Goal: Task Accomplishment & Management: Use online tool/utility

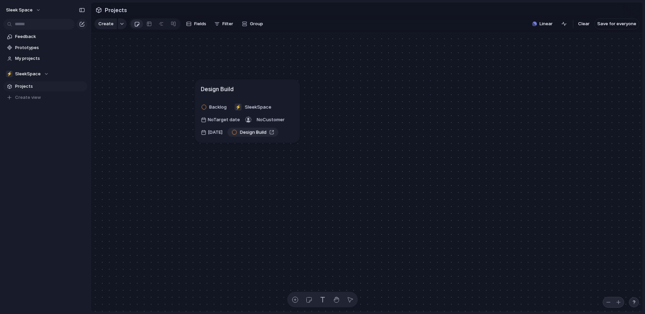
click at [28, 88] on span "Projects" at bounding box center [50, 86] width 70 height 7
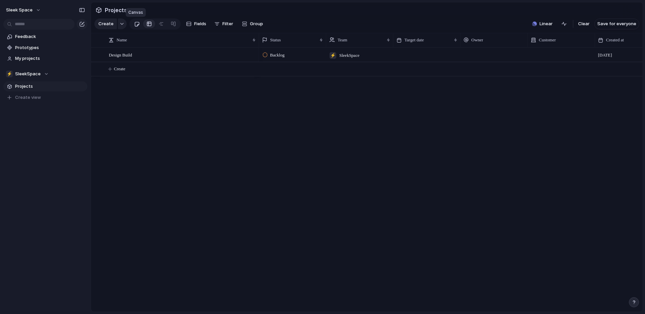
click at [136, 25] on div at bounding box center [137, 23] width 6 height 11
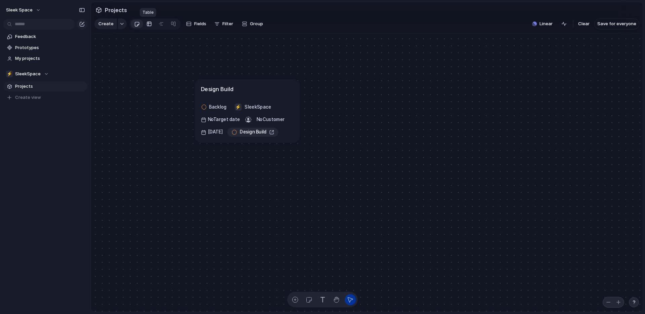
click at [147, 26] on div at bounding box center [149, 23] width 5 height 11
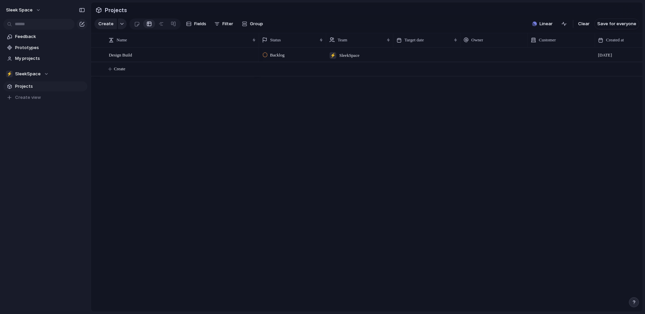
click at [32, 87] on span "Projects" at bounding box center [50, 86] width 70 height 7
click at [33, 98] on span "Create view" at bounding box center [28, 97] width 26 height 7
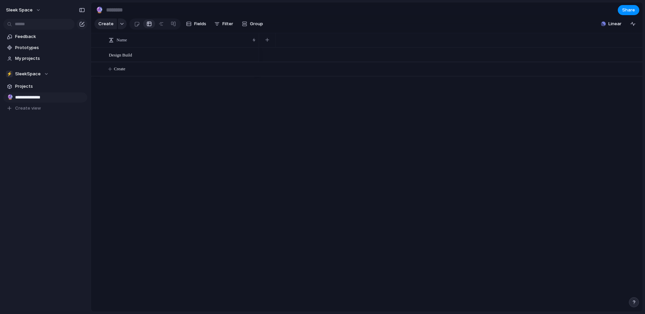
type input "**********"
click at [138, 25] on div at bounding box center [137, 23] width 6 height 11
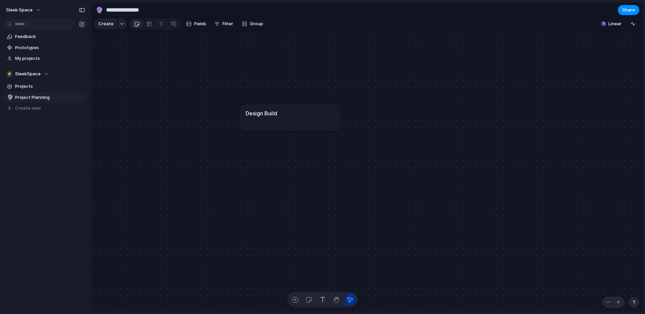
drag, startPoint x: 352, startPoint y: 173, endPoint x: 264, endPoint y: 102, distance: 112.3
click at [264, 104] on article "Design Build" at bounding box center [290, 117] width 101 height 26
click at [281, 114] on article "Design Build" at bounding box center [279, 102] width 101 height 26
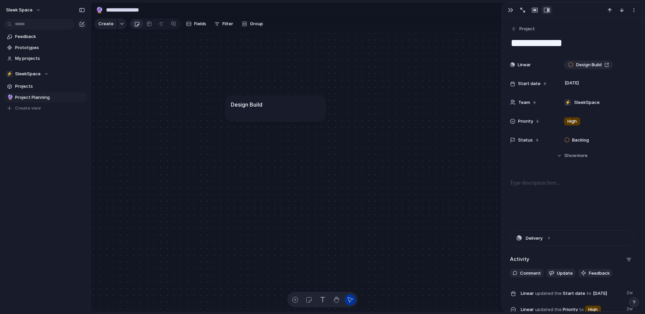
drag, startPoint x: 318, startPoint y: 114, endPoint x: 313, endPoint y: 120, distance: 7.4
click at [313, 120] on article "Design Build" at bounding box center [275, 108] width 101 height 26
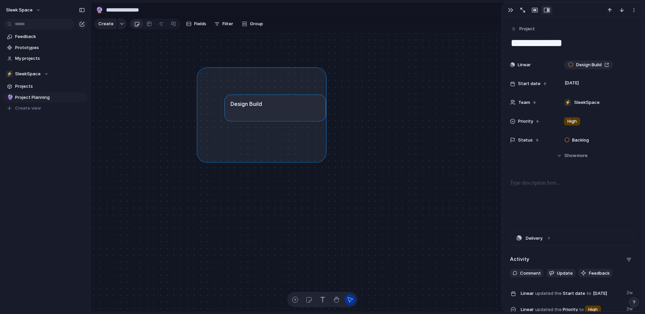
drag, startPoint x: 201, startPoint y: 71, endPoint x: 322, endPoint y: 158, distance: 148.6
click at [322, 158] on div "Design Build" at bounding box center [367, 172] width 552 height 279
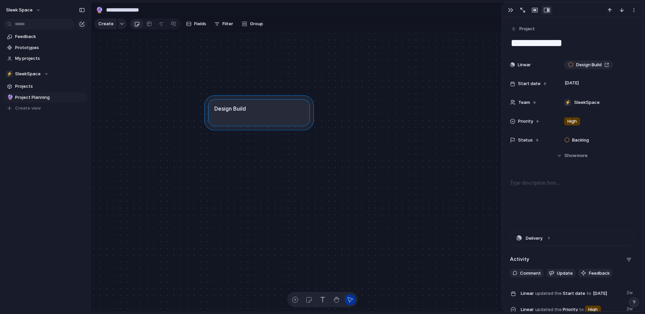
drag, startPoint x: 325, startPoint y: 123, endPoint x: 307, endPoint y: 126, distance: 18.4
click at [307, 126] on div at bounding box center [259, 112] width 110 height 35
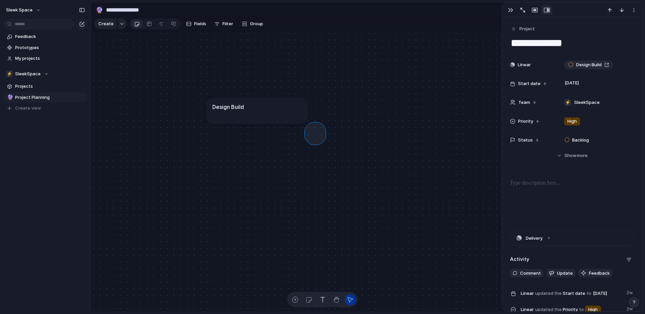
drag, startPoint x: 308, startPoint y: 126, endPoint x: 325, endPoint y: 143, distance: 24.3
click at [298, 118] on article "Design Build" at bounding box center [257, 111] width 101 height 26
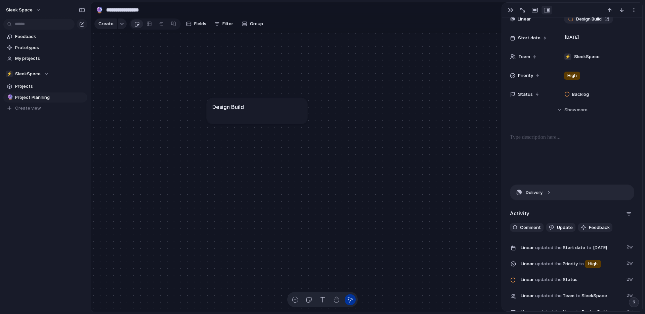
scroll to position [106, 0]
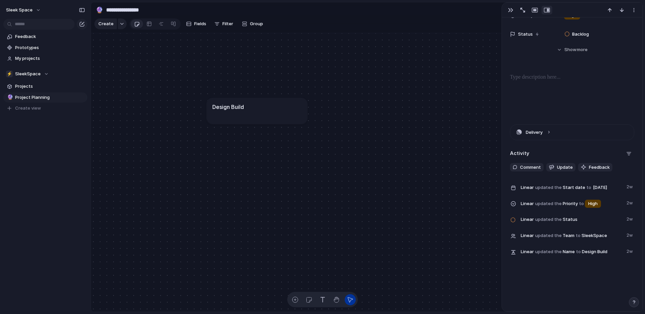
click at [252, 114] on article "Design Build" at bounding box center [257, 111] width 101 height 26
drag, startPoint x: 259, startPoint y: 111, endPoint x: 267, endPoint y: 103, distance: 10.9
click at [267, 103] on div "Design Build" at bounding box center [264, 99] width 89 height 8
click at [254, 26] on span "Group" at bounding box center [256, 23] width 13 height 7
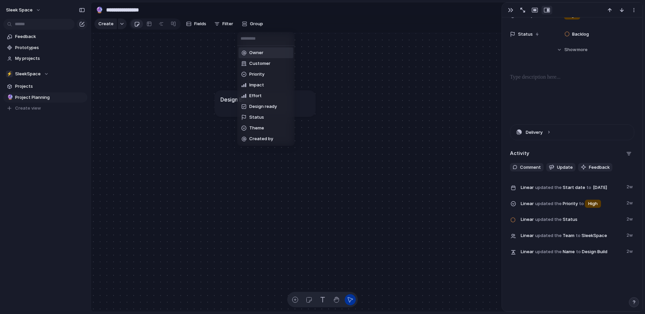
click at [563, 107] on div "Owner Customer Priority Impact Effort Design ready Status Theme Created by" at bounding box center [322, 157] width 645 height 314
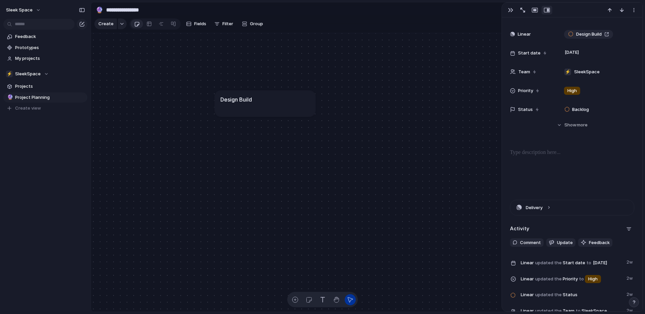
scroll to position [0, 0]
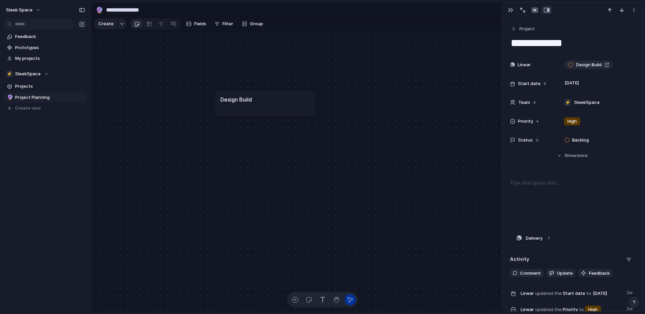
click at [247, 110] on article "Design Build" at bounding box center [265, 103] width 101 height 26
click at [38, 59] on span "My projects" at bounding box center [50, 58] width 70 height 7
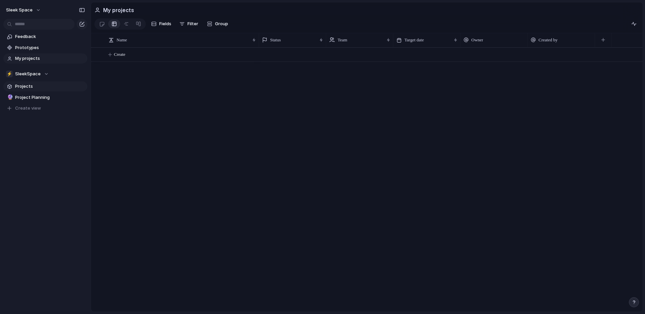
click at [34, 89] on span "Projects" at bounding box center [50, 86] width 70 height 7
click at [39, 97] on span "Project Planning" at bounding box center [50, 97] width 70 height 7
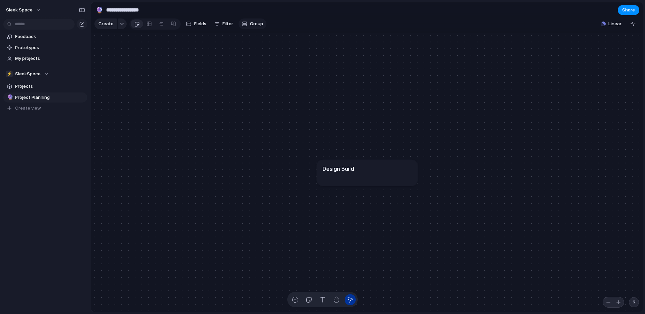
click at [252, 25] on span "Group" at bounding box center [256, 23] width 13 height 7
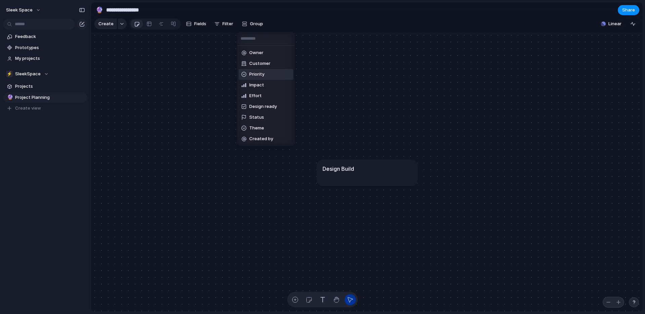
click at [266, 76] on li "Priority" at bounding box center [266, 74] width 55 height 11
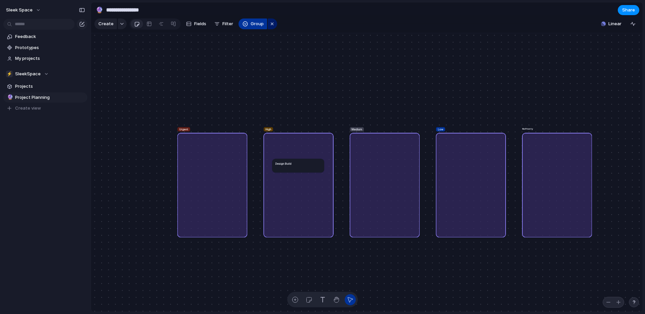
click at [257, 29] on button "Group" at bounding box center [253, 23] width 29 height 11
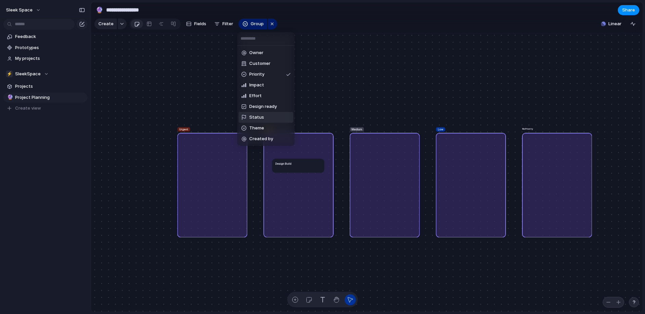
click at [266, 116] on li "Status" at bounding box center [266, 117] width 55 height 11
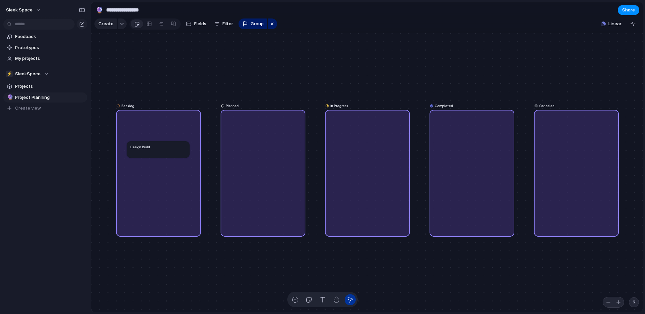
click at [262, 132] on div "Planned" at bounding box center [263, 173] width 85 height 127
click at [295, 301] on div "button" at bounding box center [295, 299] width 7 height 7
drag, startPoint x: 275, startPoint y: 169, endPoint x: 264, endPoint y: 163, distance: 12.5
click at [295, 296] on div "button" at bounding box center [295, 299] width 7 height 7
type textarea "*"
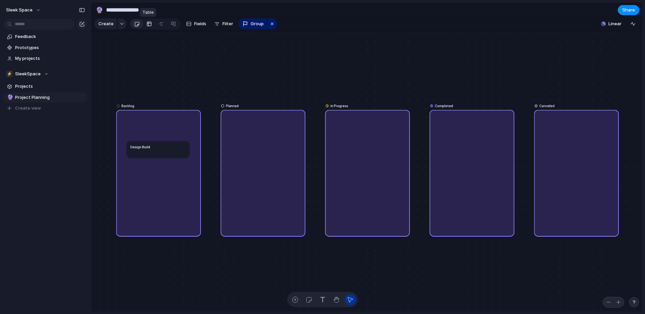
click at [149, 26] on div at bounding box center [149, 23] width 5 height 11
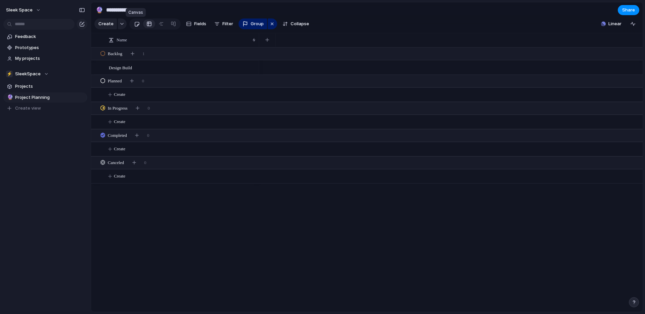
click at [137, 26] on div at bounding box center [137, 23] width 6 height 11
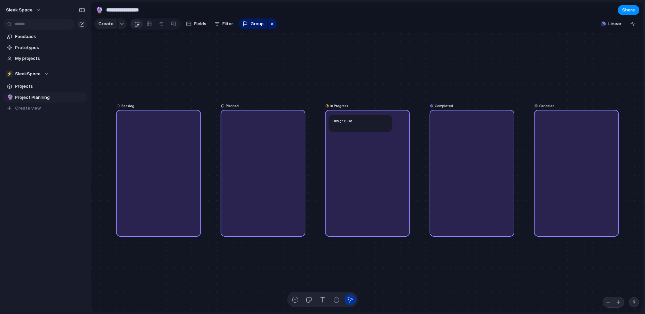
drag, startPoint x: 156, startPoint y: 150, endPoint x: 359, endPoint y: 124, distance: 204.6
drag, startPoint x: 315, startPoint y: 115, endPoint x: 316, endPoint y: 136, distance: 21.5
click at [151, 25] on link at bounding box center [149, 23] width 12 height 11
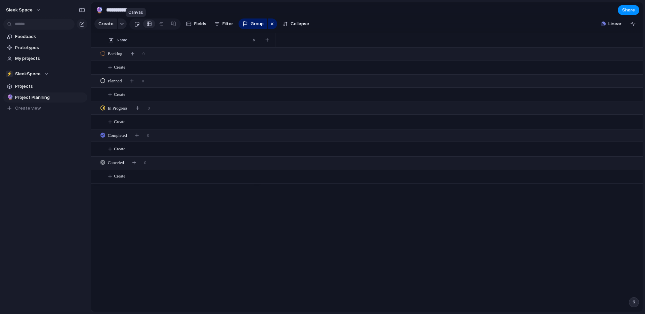
click at [137, 25] on div at bounding box center [137, 23] width 6 height 11
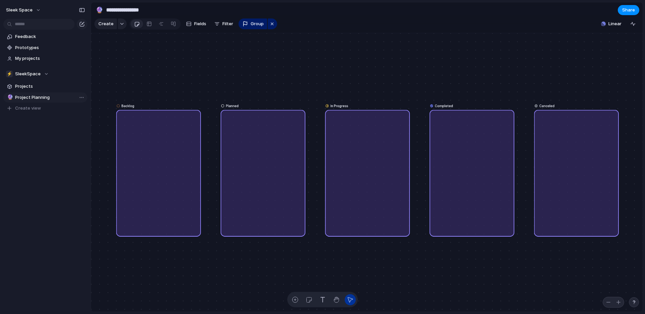
click at [46, 97] on span "Project Planning" at bounding box center [50, 97] width 70 height 7
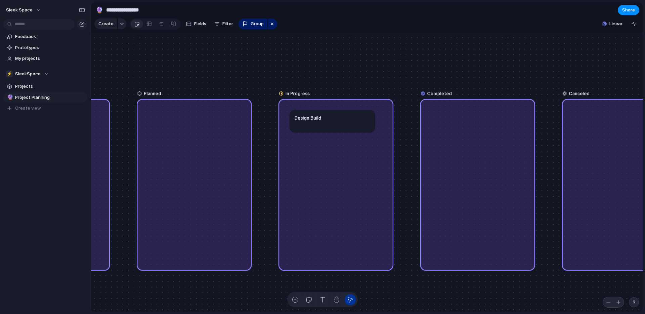
drag, startPoint x: 334, startPoint y: 157, endPoint x: 331, endPoint y: 125, distance: 31.7
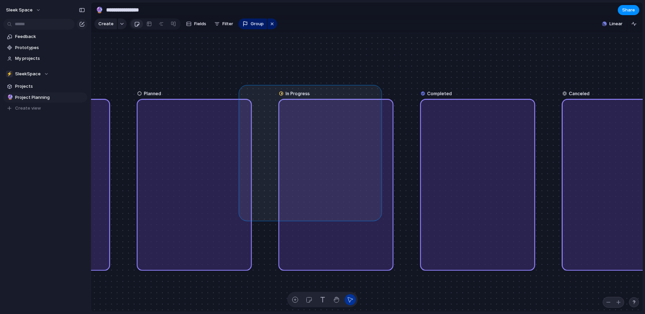
drag, startPoint x: 242, startPoint y: 88, endPoint x: 424, endPoint y: 252, distance: 244.6
click at [424, 252] on div "Backlog Planned In Progress Completed Canceled" at bounding box center [367, 172] width 552 height 279
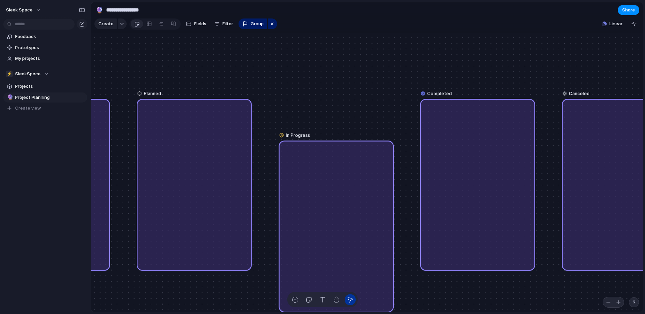
drag, startPoint x: 347, startPoint y: 139, endPoint x: 347, endPoint y: 180, distance: 41.7
click at [347, 180] on div "In Progress" at bounding box center [336, 226] width 115 height 172
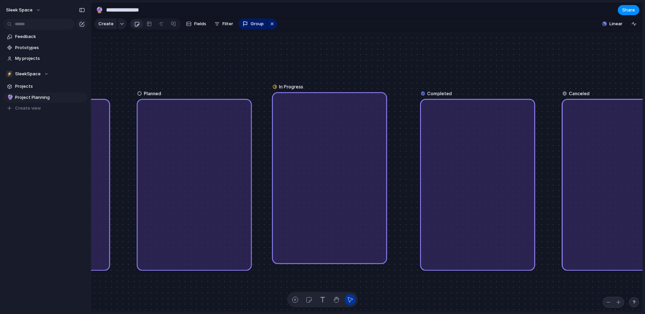
drag, startPoint x: 347, startPoint y: 180, endPoint x: 340, endPoint y: 132, distance: 48.9
click at [340, 132] on div "In Progress" at bounding box center [329, 178] width 115 height 172
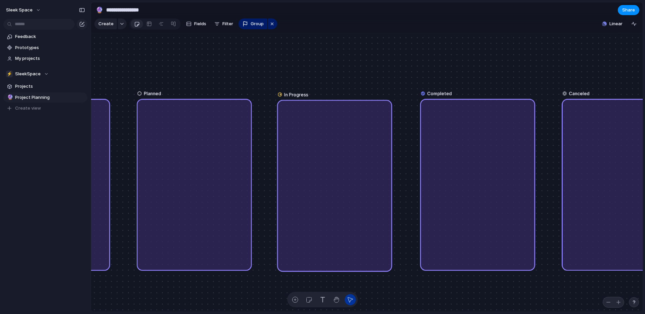
drag, startPoint x: 340, startPoint y: 132, endPoint x: 345, endPoint y: 140, distance: 9.2
click at [345, 140] on div "In Progress" at bounding box center [334, 186] width 115 height 172
click at [345, 137] on div "In Progress" at bounding box center [334, 183] width 115 height 172
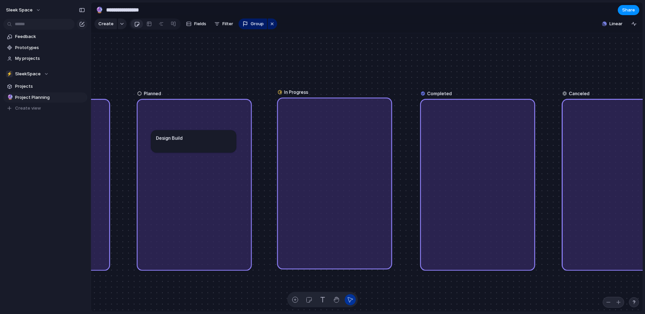
drag, startPoint x: 330, startPoint y: 156, endPoint x: 172, endPoint y: 144, distance: 157.7
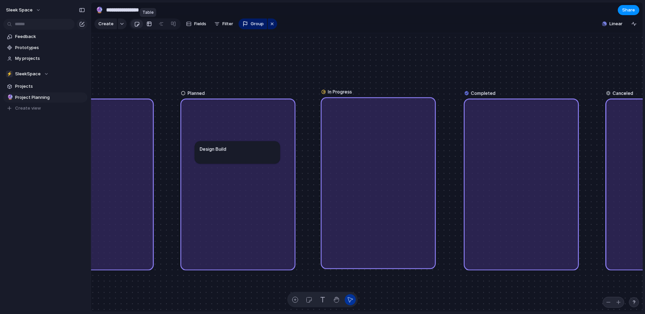
click at [150, 25] on div at bounding box center [149, 23] width 5 height 11
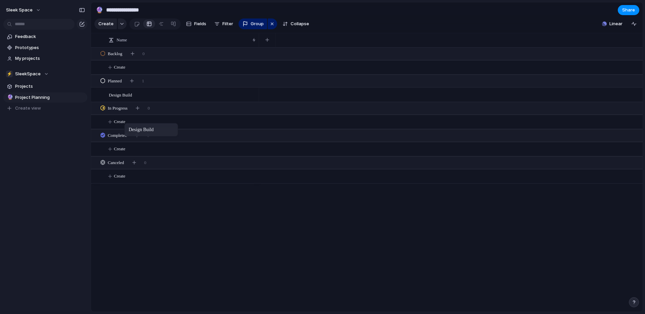
drag, startPoint x: 127, startPoint y: 97, endPoint x: 128, endPoint y: 124, distance: 26.9
click at [135, 24] on div at bounding box center [137, 23] width 6 height 11
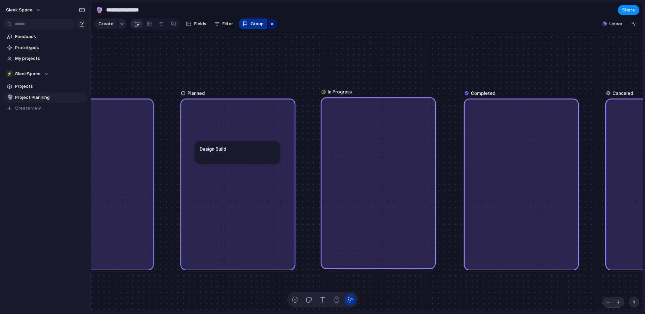
click at [253, 23] on span "Group" at bounding box center [257, 23] width 13 height 7
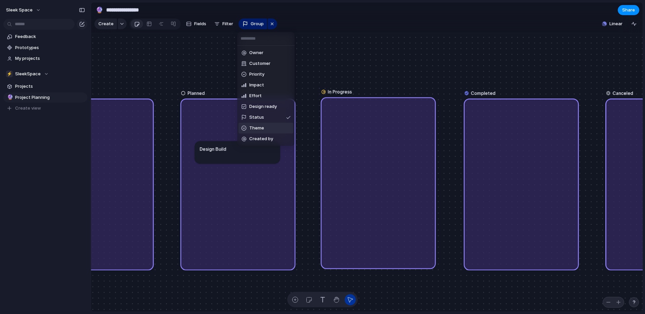
click at [258, 128] on span "Theme" at bounding box center [256, 128] width 15 height 7
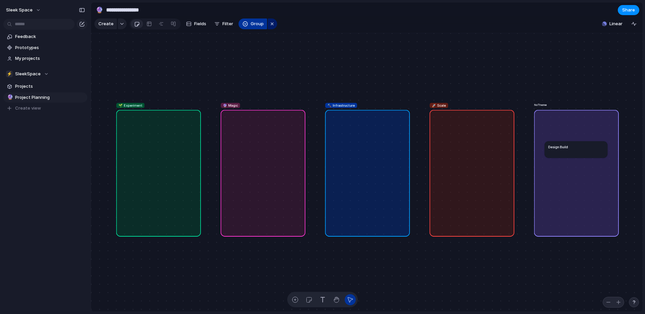
click at [248, 25] on button "Group" at bounding box center [253, 23] width 29 height 11
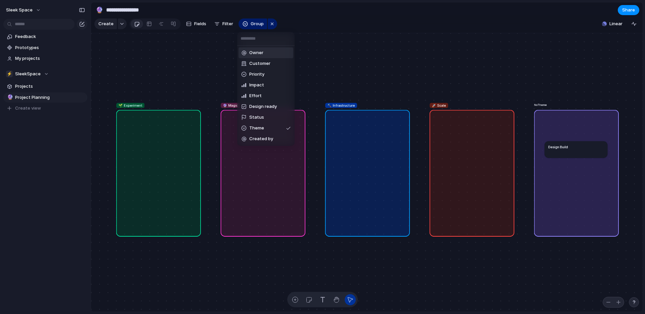
click at [256, 53] on span "Owner" at bounding box center [256, 52] width 14 height 7
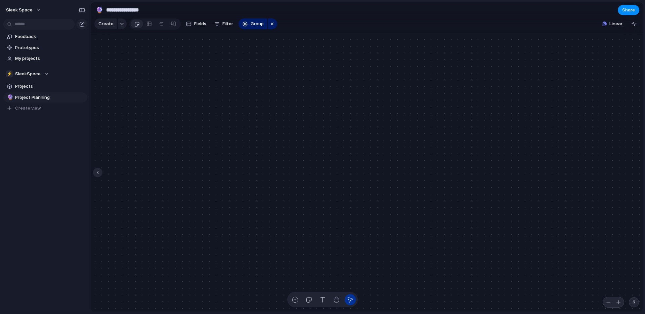
click at [96, 171] on div at bounding box center [97, 172] width 9 height 9
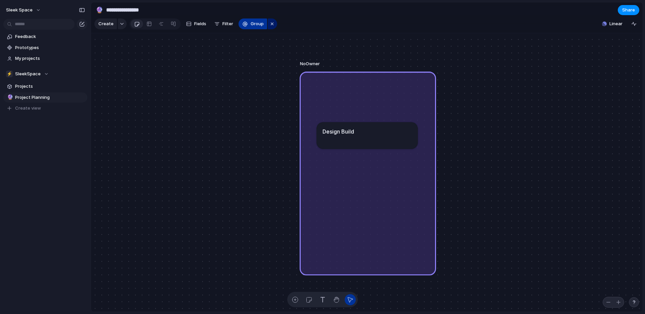
click at [246, 26] on button "Group" at bounding box center [253, 23] width 29 height 11
click at [147, 25] on div "Owner Customer Priority Impact Effort Design ready Status Theme Created by" at bounding box center [322, 157] width 645 height 314
click at [147, 25] on div at bounding box center [149, 23] width 5 height 11
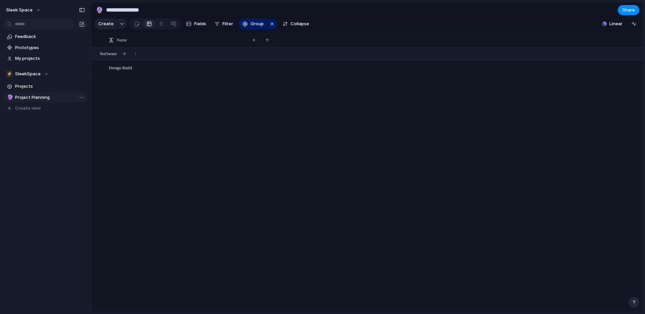
click at [38, 97] on span "Project Planning" at bounding box center [50, 97] width 70 height 7
click at [137, 25] on div at bounding box center [137, 23] width 6 height 11
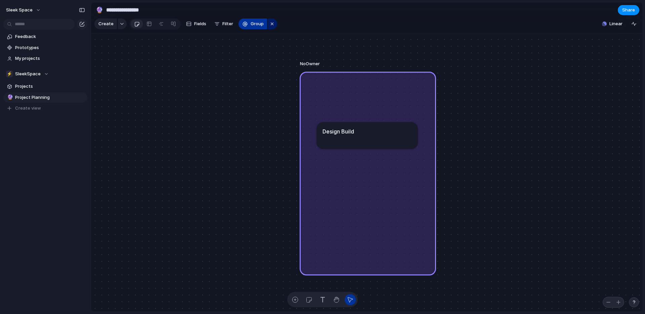
click at [257, 23] on span "Group" at bounding box center [257, 23] width 13 height 7
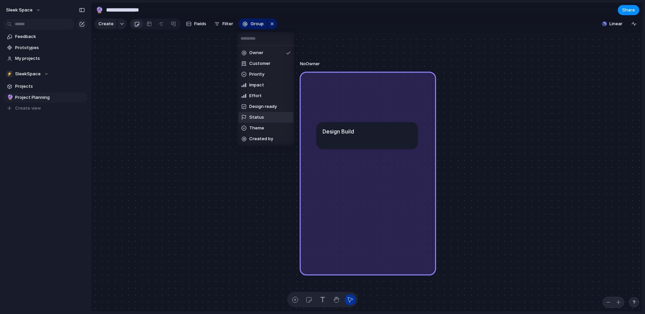
click at [260, 119] on span "Status" at bounding box center [256, 117] width 15 height 7
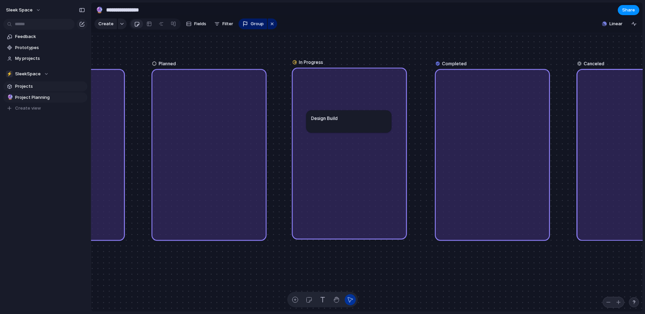
click at [25, 86] on span "Projects" at bounding box center [50, 86] width 70 height 7
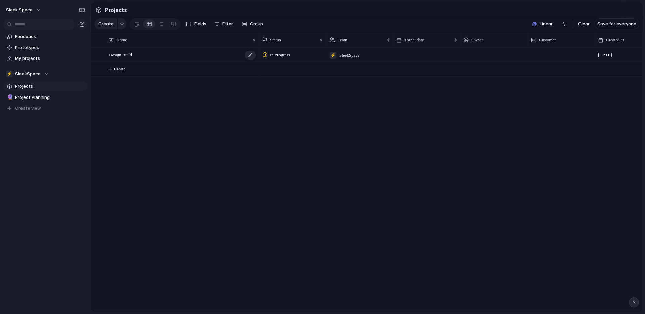
click at [125, 55] on span "Design Build" at bounding box center [120, 55] width 23 height 8
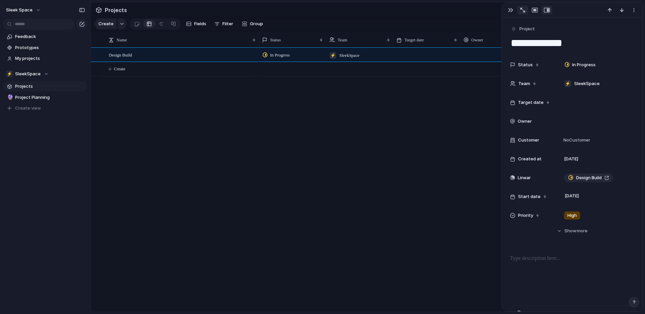
click at [524, 11] on div "button" at bounding box center [522, 10] width 5 height 5
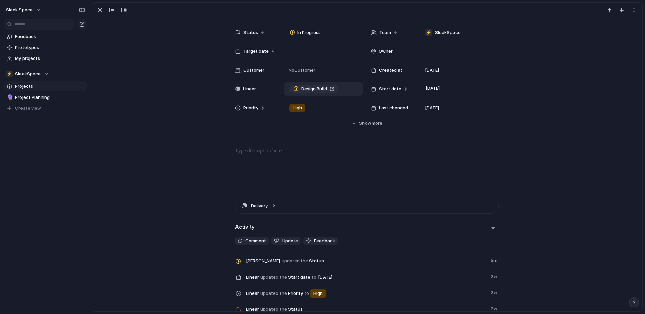
scroll to position [41, 0]
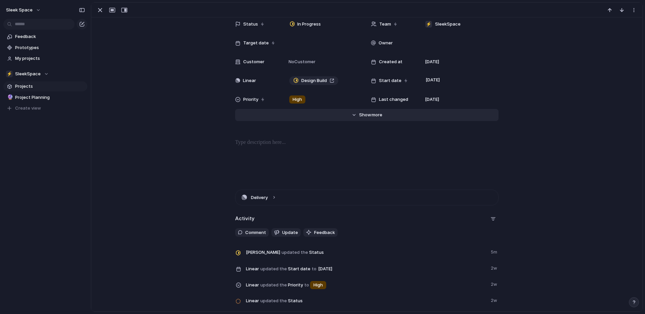
click at [365, 115] on span "Show" at bounding box center [365, 115] width 12 height 7
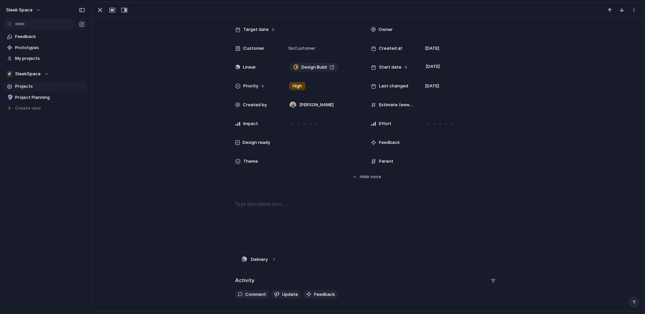
scroll to position [0, 0]
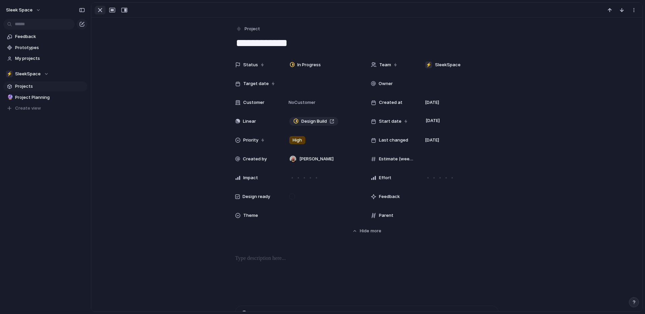
click at [100, 11] on div "button" at bounding box center [100, 10] width 8 height 8
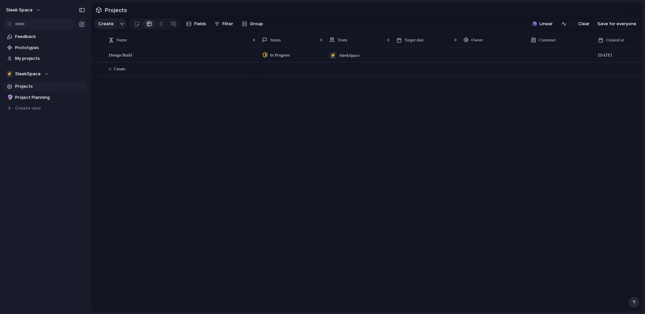
click at [43, 87] on span "Projects" at bounding box center [50, 86] width 70 height 7
click at [45, 99] on span "Project Planning" at bounding box center [50, 97] width 70 height 7
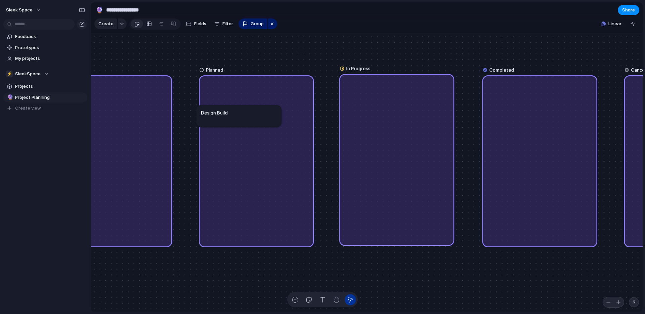
click at [151, 26] on link at bounding box center [149, 23] width 12 height 11
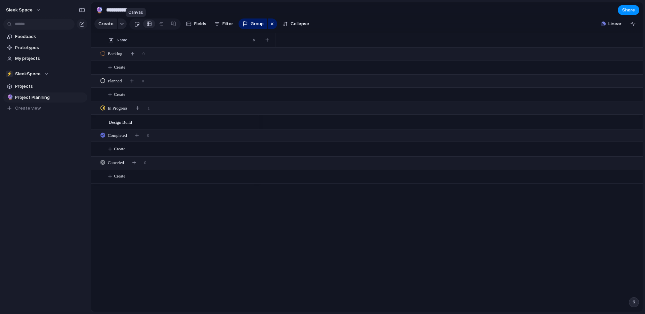
click at [138, 24] on div at bounding box center [137, 23] width 6 height 11
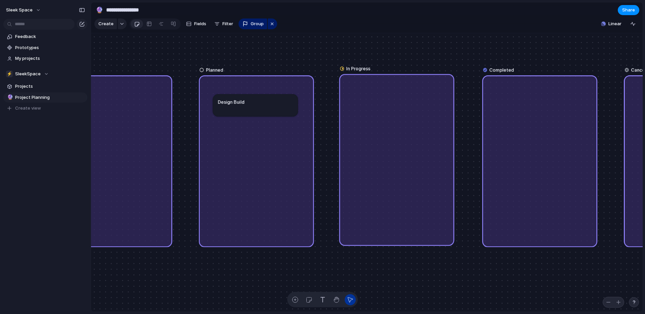
drag, startPoint x: 235, startPoint y: 121, endPoint x: 251, endPoint y: 110, distance: 19.4
click at [147, 28] on div at bounding box center [149, 23] width 5 height 11
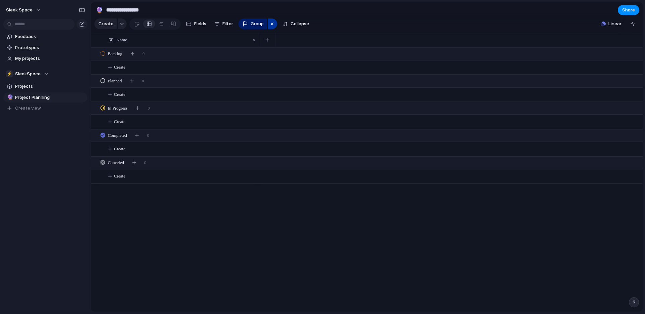
click at [271, 24] on div "button" at bounding box center [271, 24] width 5 height 8
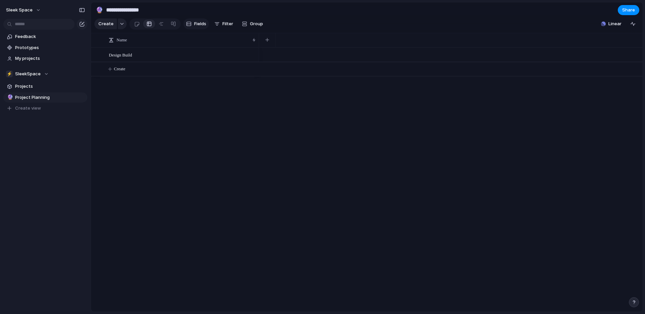
click at [200, 25] on span "Fields" at bounding box center [200, 23] width 12 height 7
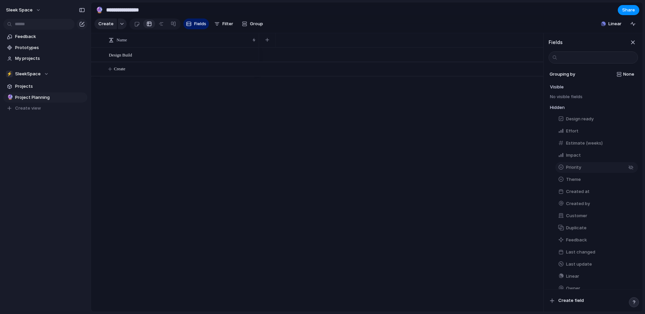
click at [574, 167] on span "Priority" at bounding box center [573, 167] width 15 height 7
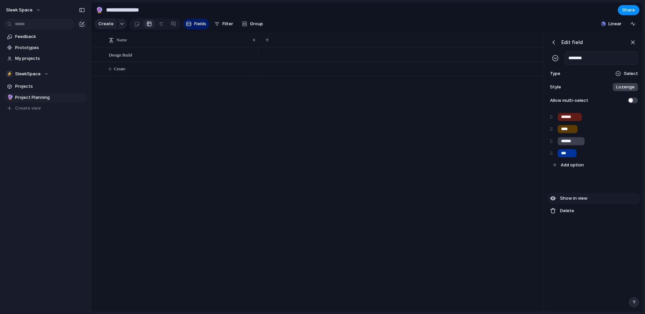
click at [571, 198] on span "Show in view" at bounding box center [574, 198] width 28 height 7
click at [554, 43] on div "button" at bounding box center [553, 42] width 7 height 7
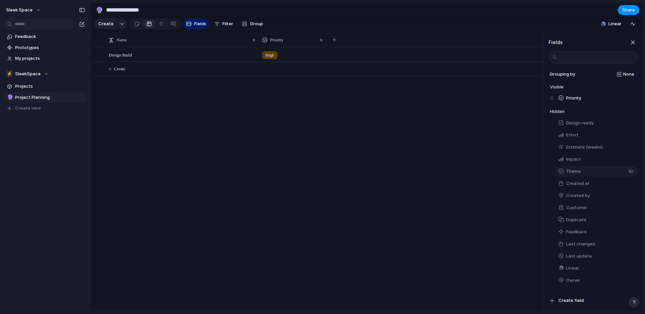
click at [579, 172] on span "Theme" at bounding box center [573, 171] width 15 height 7
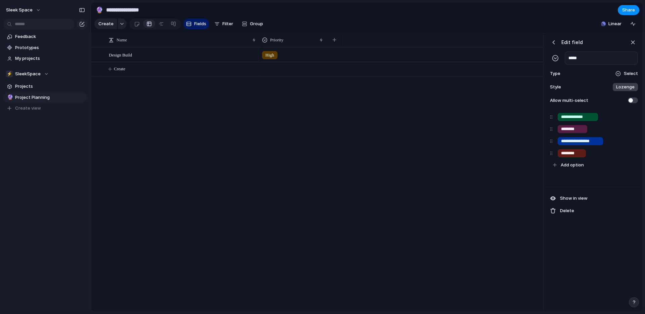
click at [555, 44] on div "button" at bounding box center [553, 42] width 7 height 7
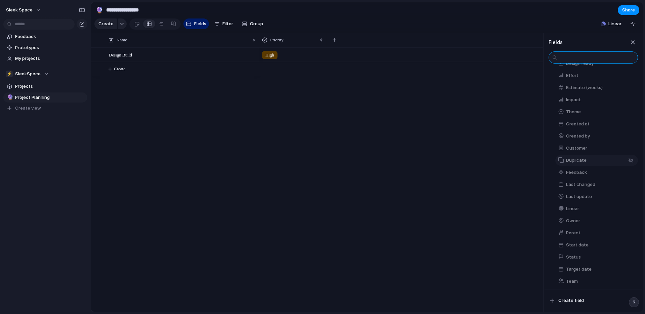
scroll to position [61, 0]
click at [574, 230] on span "Parent" at bounding box center [573, 230] width 14 height 7
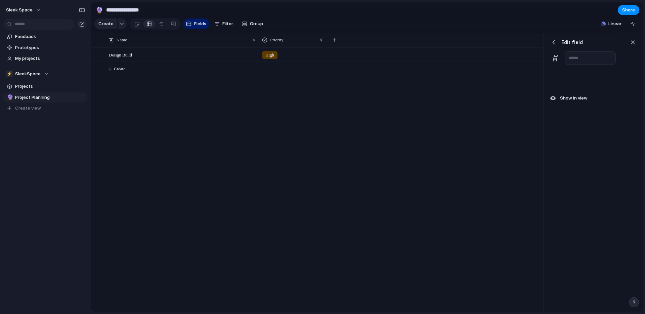
click at [555, 44] on div "button" at bounding box center [553, 42] width 7 height 7
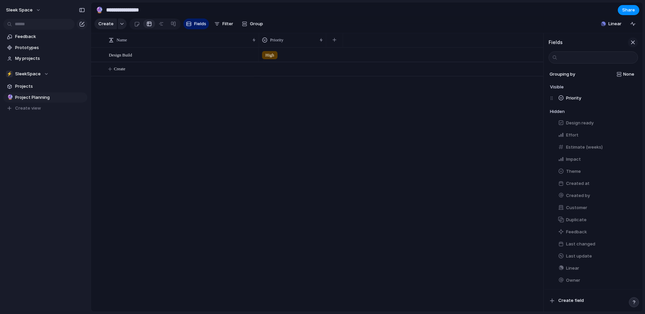
click at [634, 43] on div "button" at bounding box center [632, 42] width 7 height 7
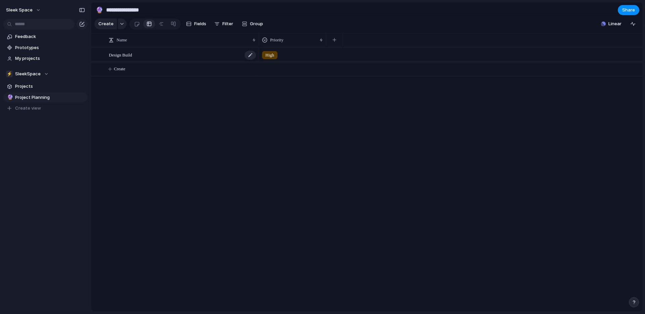
click at [126, 56] on span "Design Build" at bounding box center [120, 55] width 23 height 8
